Goal: Navigation & Orientation: Find specific page/section

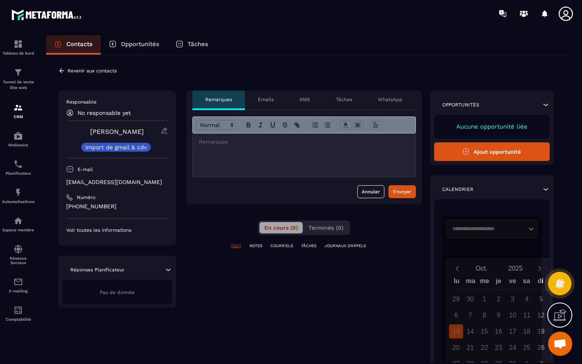
click at [217, 75] on div "**********" at bounding box center [306, 268] width 520 height 427
click at [507, 148] on button "Ajout opportunité" at bounding box center [492, 151] width 116 height 19
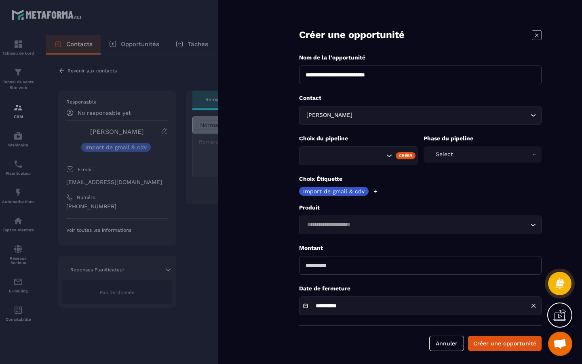
click at [391, 224] on input "Search for option" at bounding box center [416, 224] width 224 height 9
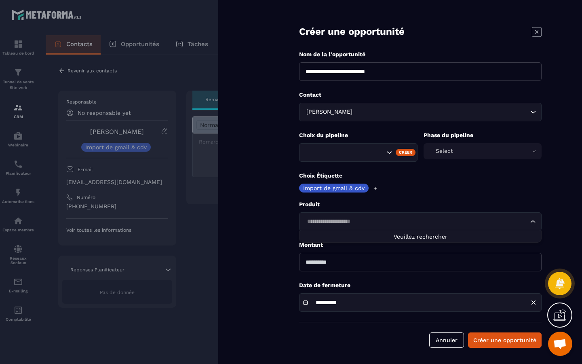
click at [405, 220] on input "Search for option" at bounding box center [416, 221] width 224 height 9
type input "*"
click at [441, 202] on p "Produit" at bounding box center [420, 205] width 243 height 8
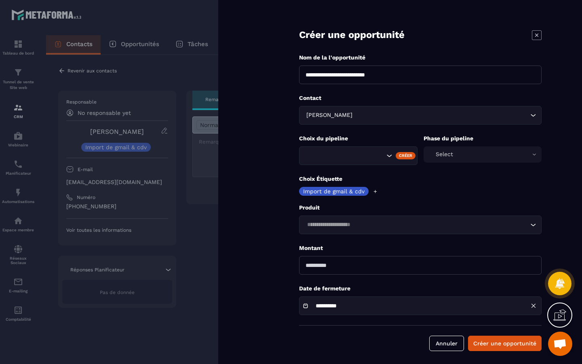
click at [538, 37] on icon at bounding box center [537, 35] width 10 height 10
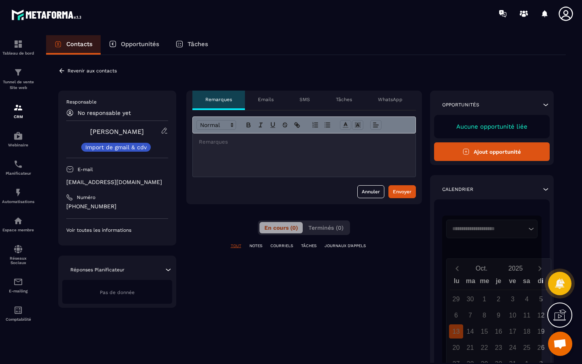
click at [145, 45] on p "Opportunités" at bounding box center [140, 43] width 38 height 7
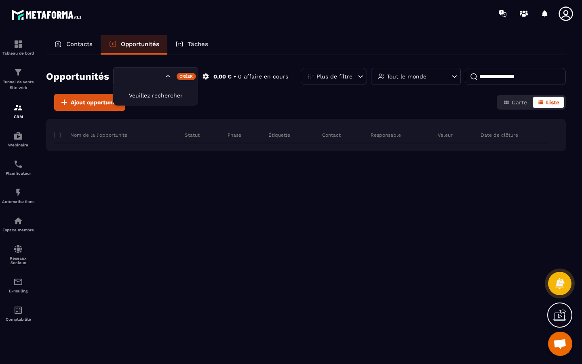
click at [161, 78] on input "Search for option" at bounding box center [141, 76] width 43 height 9
click at [310, 93] on div "Opportunités [PERSON_NAME] rechercher Créer 0,00 € • 0 affaire en cours Plus de…" at bounding box center [306, 80] width 520 height 27
click at [76, 44] on p "Contacts" at bounding box center [79, 43] width 26 height 7
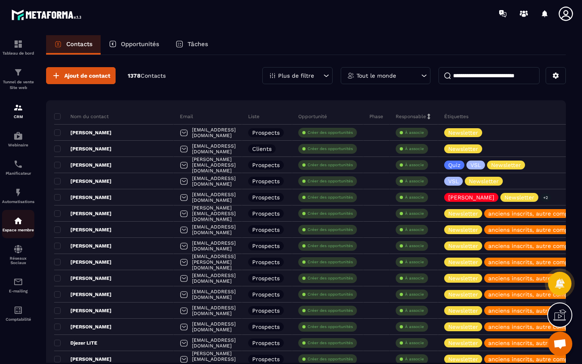
click at [15, 230] on p "Espace membre" at bounding box center [18, 230] width 32 height 4
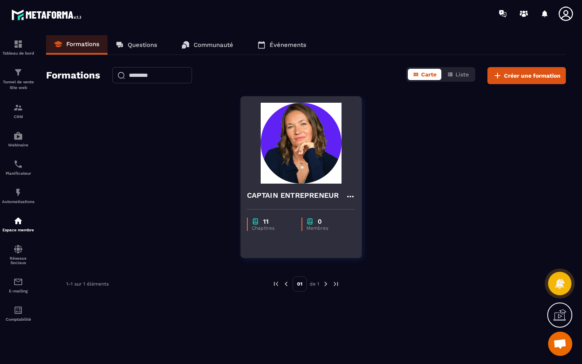
click at [353, 193] on icon at bounding box center [351, 197] width 10 height 10
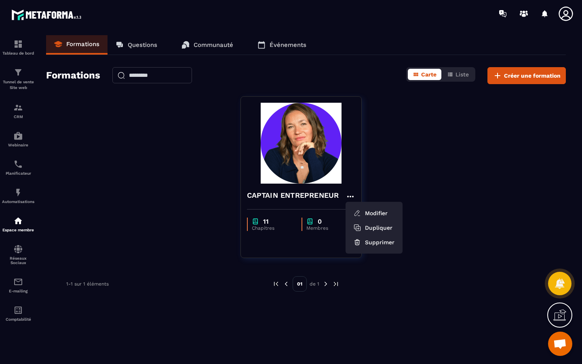
click at [158, 173] on div "CAPTAIN ENTREPRENEUR Modifier Dupliquer Supprimer 11 Chapitres 0 Membres" at bounding box center [306, 182] width 520 height 172
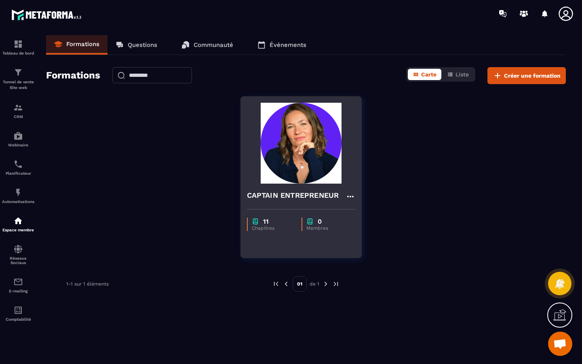
click at [350, 135] on img at bounding box center [301, 143] width 108 height 81
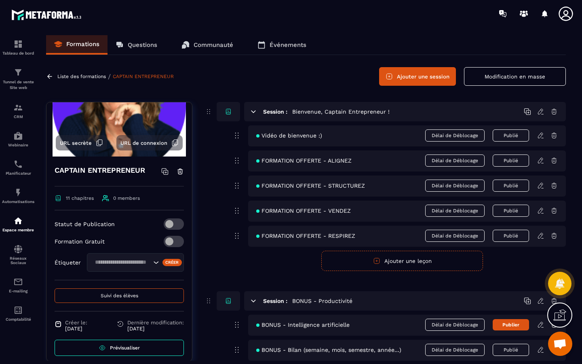
scroll to position [60, 0]
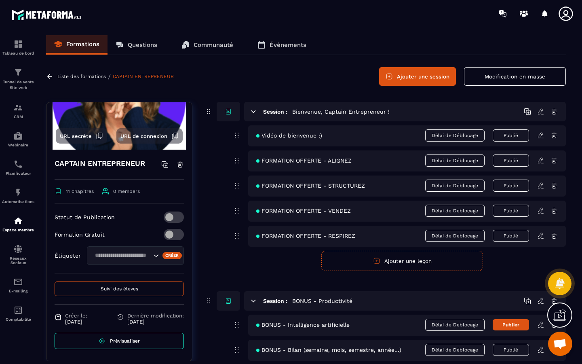
click at [115, 289] on span "Suivi des élèves" at bounding box center [120, 289] width 38 height 6
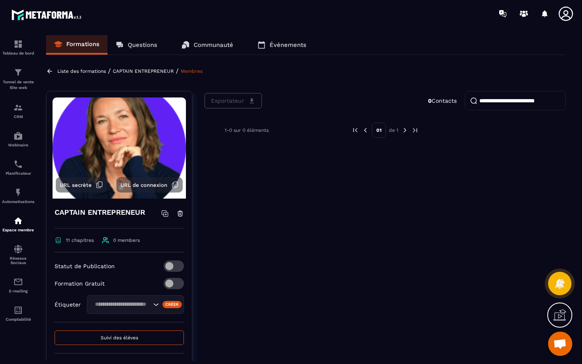
click at [222, 50] on link "Communauté" at bounding box center [207, 44] width 68 height 19
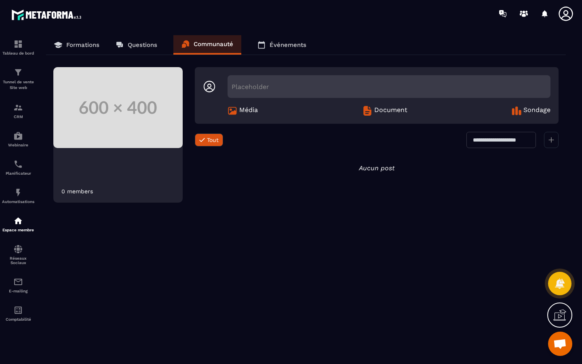
click at [221, 47] on p "Communauté" at bounding box center [214, 43] width 40 height 7
click at [281, 46] on p "Événements" at bounding box center [288, 44] width 37 height 7
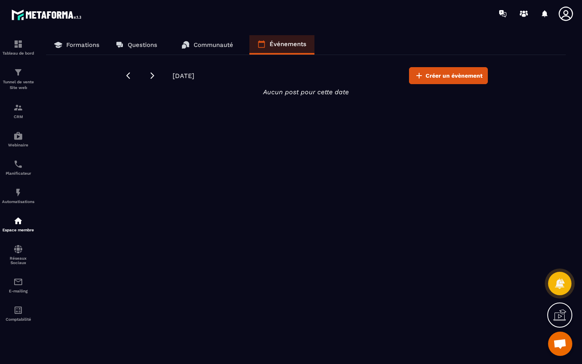
click at [137, 43] on p "Questions" at bounding box center [143, 44] width 30 height 7
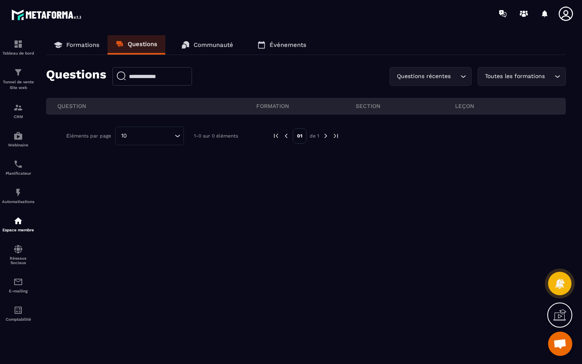
click at [86, 44] on p "Formations" at bounding box center [82, 44] width 33 height 7
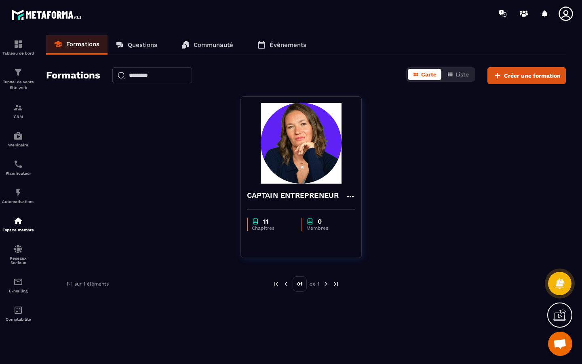
click at [326, 284] on img at bounding box center [325, 283] width 7 height 7
click at [300, 285] on p "01" at bounding box center [300, 283] width 14 height 15
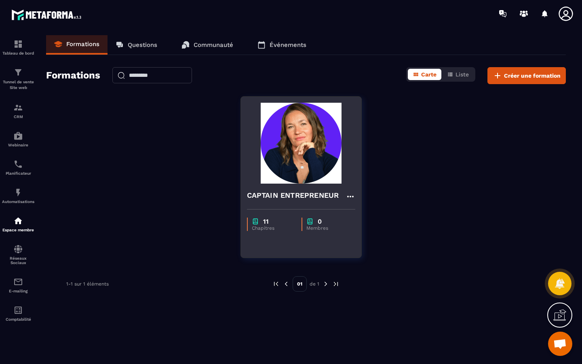
click at [270, 195] on h4 "CAPTAIN ENTREPRENEUR" at bounding box center [293, 195] width 92 height 11
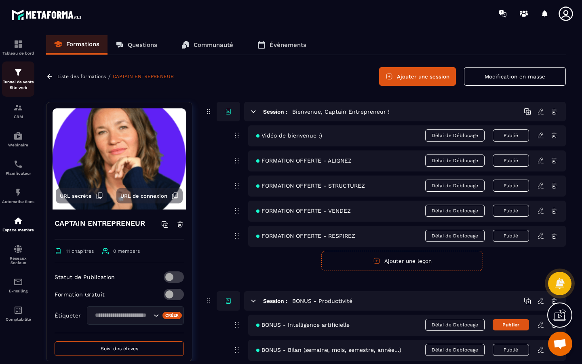
click at [23, 84] on p "Tunnel de vente Site web" at bounding box center [18, 84] width 32 height 11
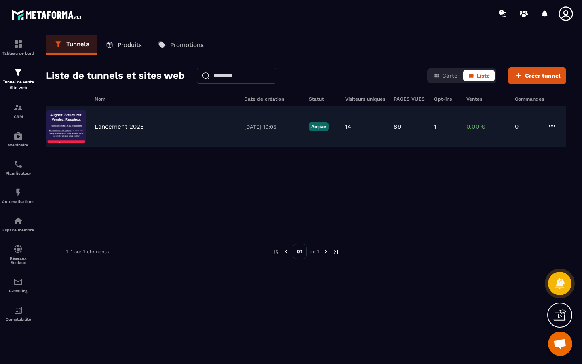
click at [58, 125] on img at bounding box center [66, 126] width 40 height 32
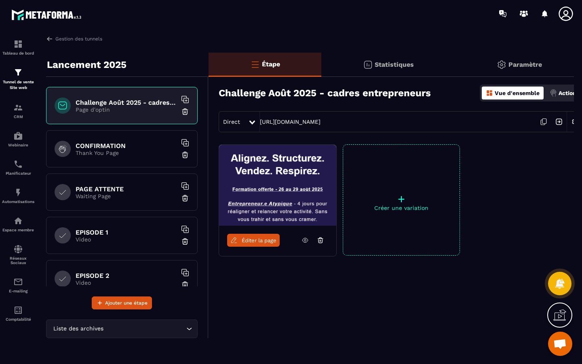
click at [397, 64] on p "Statistiques" at bounding box center [394, 65] width 39 height 8
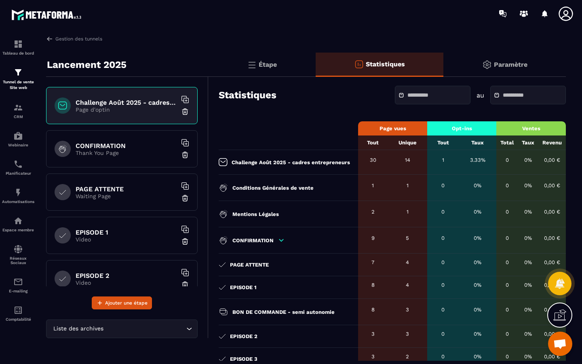
click at [493, 59] on div "Paramètre" at bounding box center [504, 65] width 122 height 24
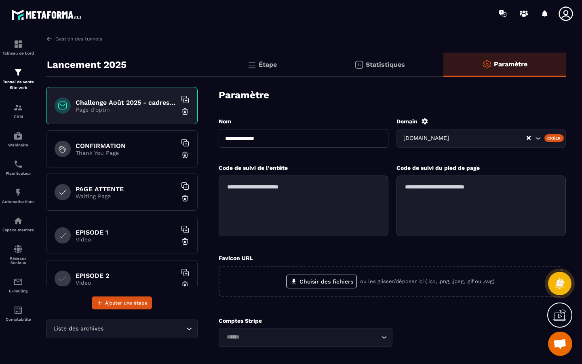
click at [270, 68] on p "Étape" at bounding box center [268, 65] width 18 height 8
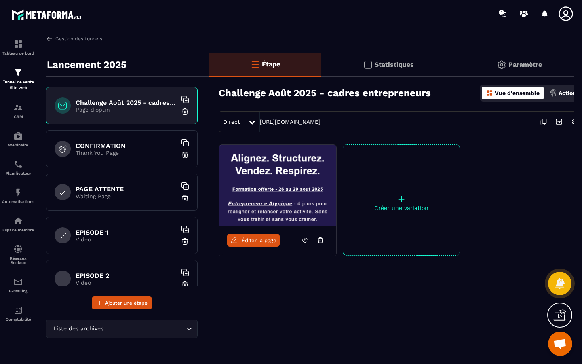
click at [114, 154] on p "Thank You Page" at bounding box center [126, 153] width 101 height 6
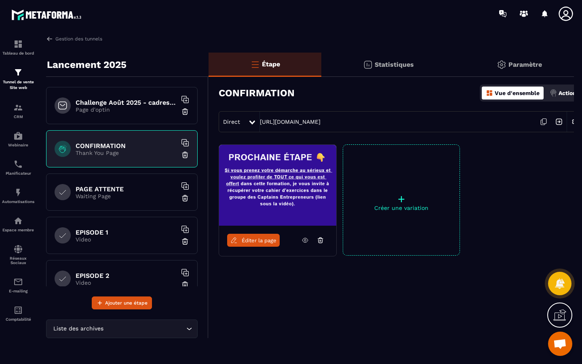
click at [106, 207] on div "PAGE ATTENTE Waiting Page" at bounding box center [122, 191] width 152 height 37
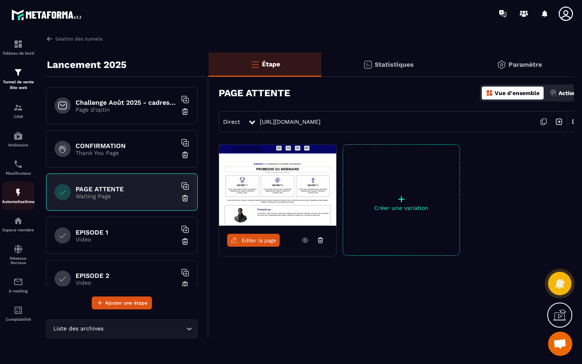
click at [19, 199] on div "Automatisations" at bounding box center [18, 196] width 32 height 16
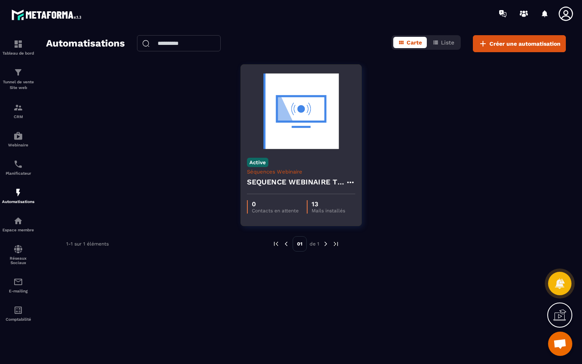
click at [300, 111] on img at bounding box center [301, 111] width 108 height 81
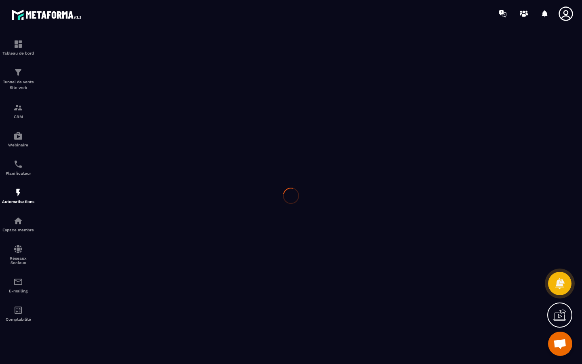
type input "**********"
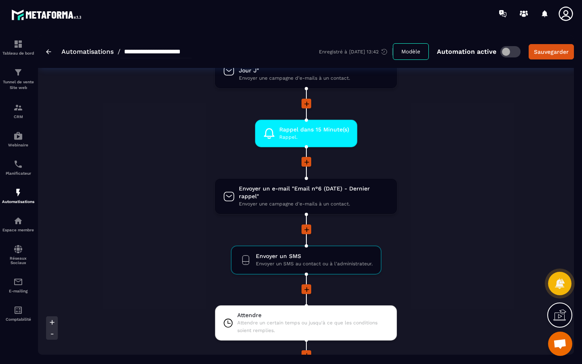
scroll to position [628, 0]
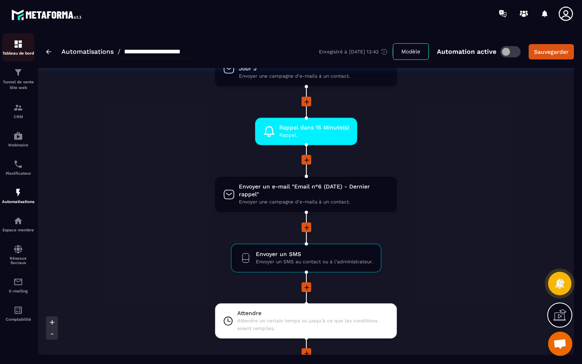
click at [17, 53] on p "Tableau de bord" at bounding box center [18, 53] width 32 height 4
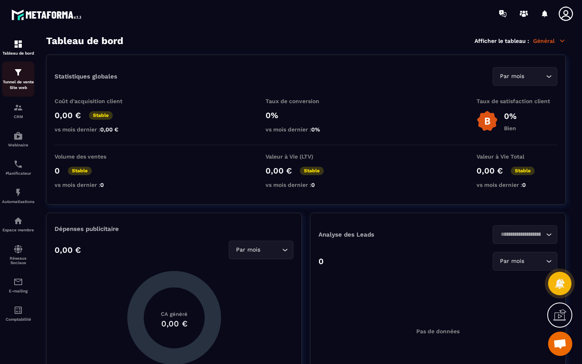
click at [18, 87] on p "Tunnel de vente Site web" at bounding box center [18, 84] width 32 height 11
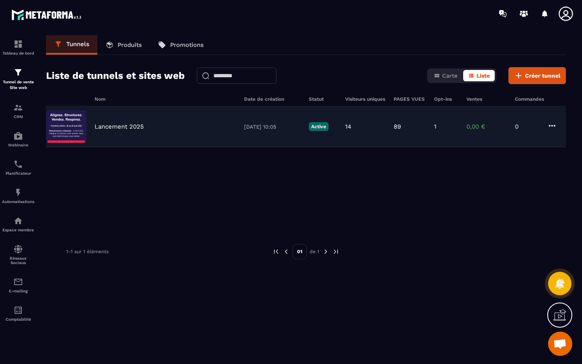
click at [553, 125] on icon at bounding box center [552, 126] width 10 height 10
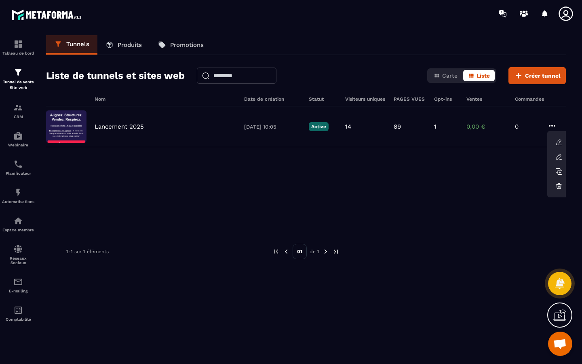
click at [575, 111] on section "Tableau de bord Tunnel de vente Site web CRM Webinaire Planificateur Automatisa…" at bounding box center [291, 198] width 582 height 342
click at [15, 290] on div "E-mailing" at bounding box center [18, 285] width 32 height 16
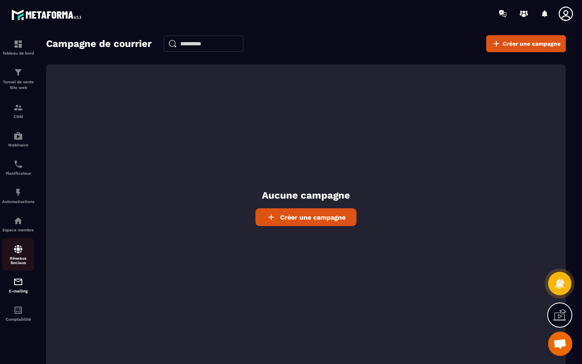
click at [15, 247] on img at bounding box center [18, 249] width 10 height 10
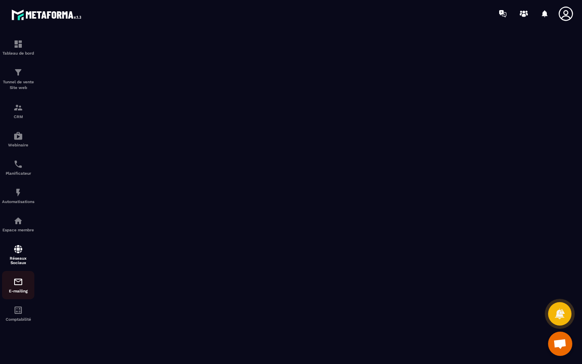
click at [16, 280] on img at bounding box center [18, 282] width 10 height 10
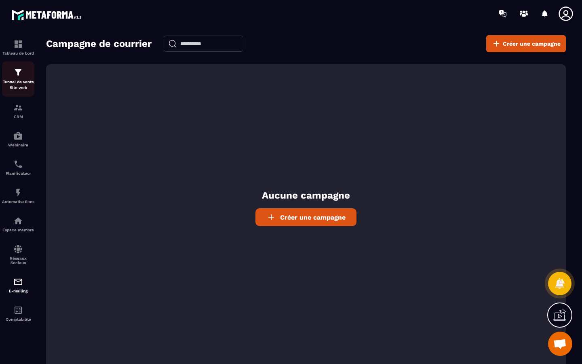
click at [21, 86] on p "Tunnel de vente Site web" at bounding box center [18, 84] width 32 height 11
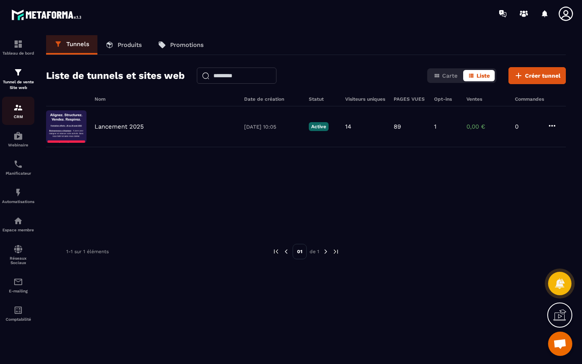
click at [11, 110] on div "CRM" at bounding box center [18, 111] width 32 height 16
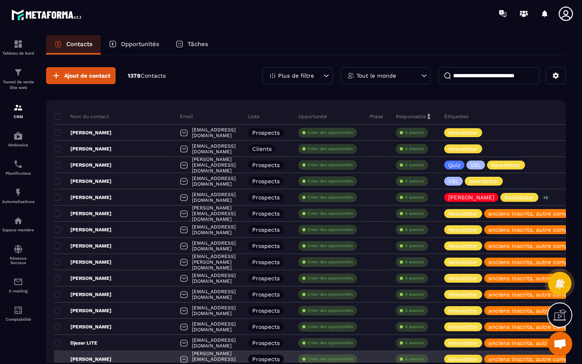
scroll to position [5, 0]
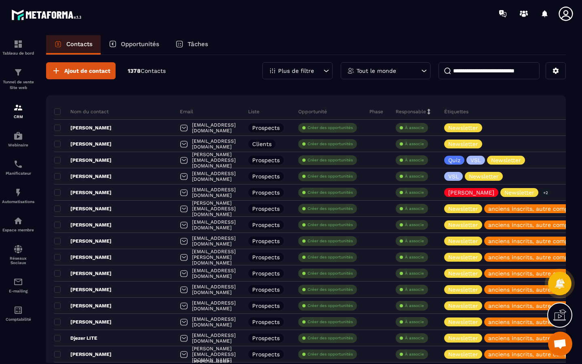
click at [320, 71] on div "Plus de filtre" at bounding box center [297, 70] width 70 height 17
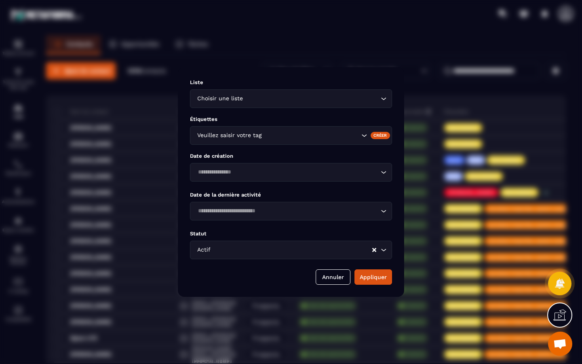
click at [318, 71] on div "Liste Choisir une liste Loading... Étiquettes Veuillez saisir votre tag Créer D…" at bounding box center [291, 182] width 226 height 230
click at [114, 101] on div "Modal window" at bounding box center [291, 182] width 582 height 364
click at [335, 283] on button "Annuler" at bounding box center [333, 276] width 35 height 15
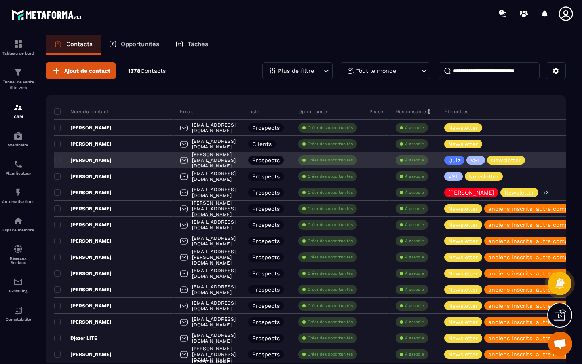
scroll to position [0, 0]
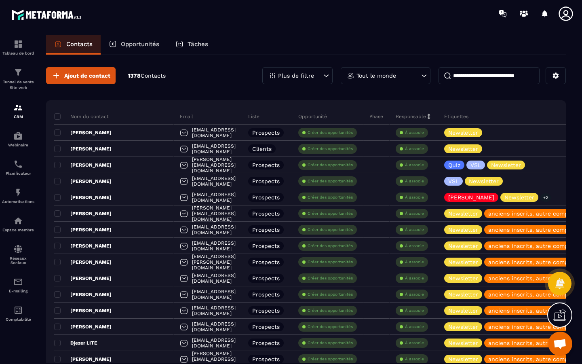
click at [125, 33] on div "Tableau de bord Tunnel de vente Site web CRM Webinaire Planificateur Automatisa…" at bounding box center [69, 195] width 138 height 336
click at [127, 44] on p "Opportunités" at bounding box center [140, 43] width 38 height 7
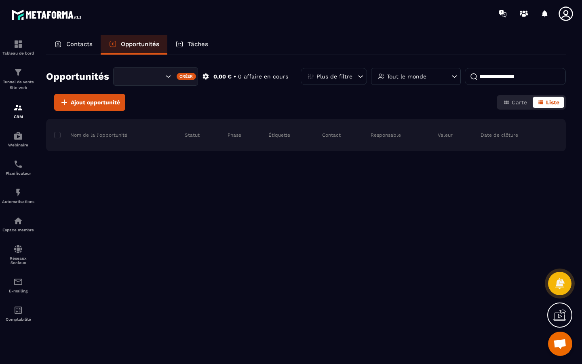
click at [194, 43] on p "Tâches" at bounding box center [198, 43] width 21 height 7
